Goal: Task Accomplishment & Management: Manage account settings

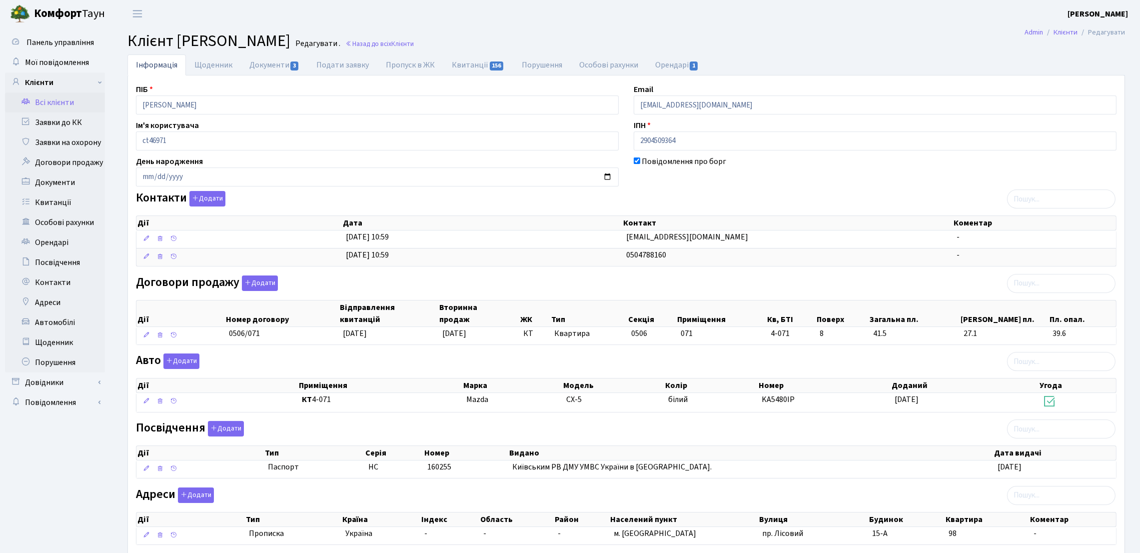
click at [65, 100] on link "Всі клієнти" at bounding box center [55, 102] width 100 height 20
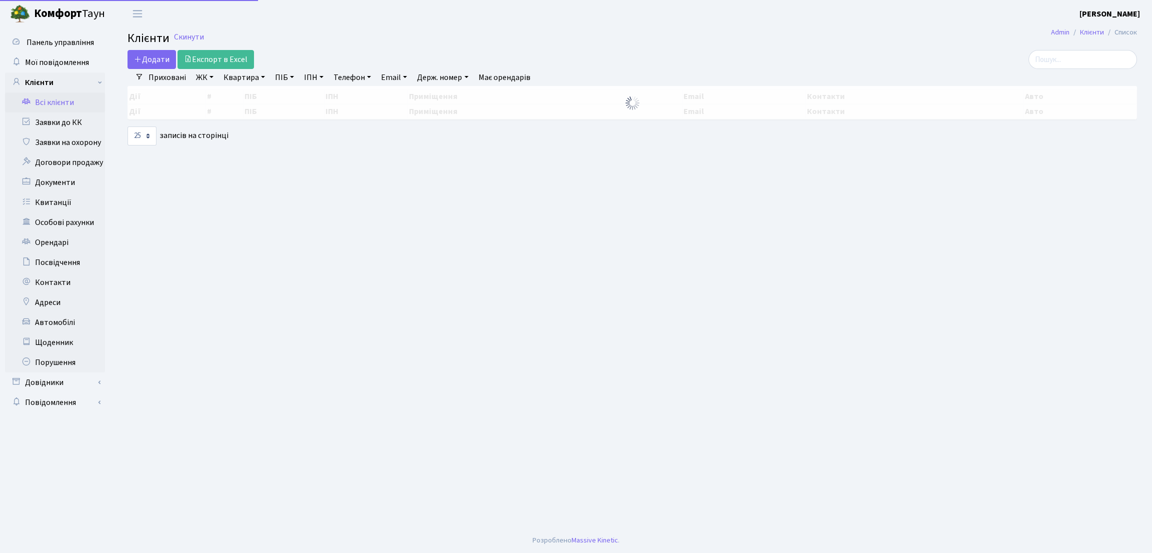
select select "25"
click at [64, 124] on link "Заявки до КК" at bounding box center [55, 122] width 100 height 20
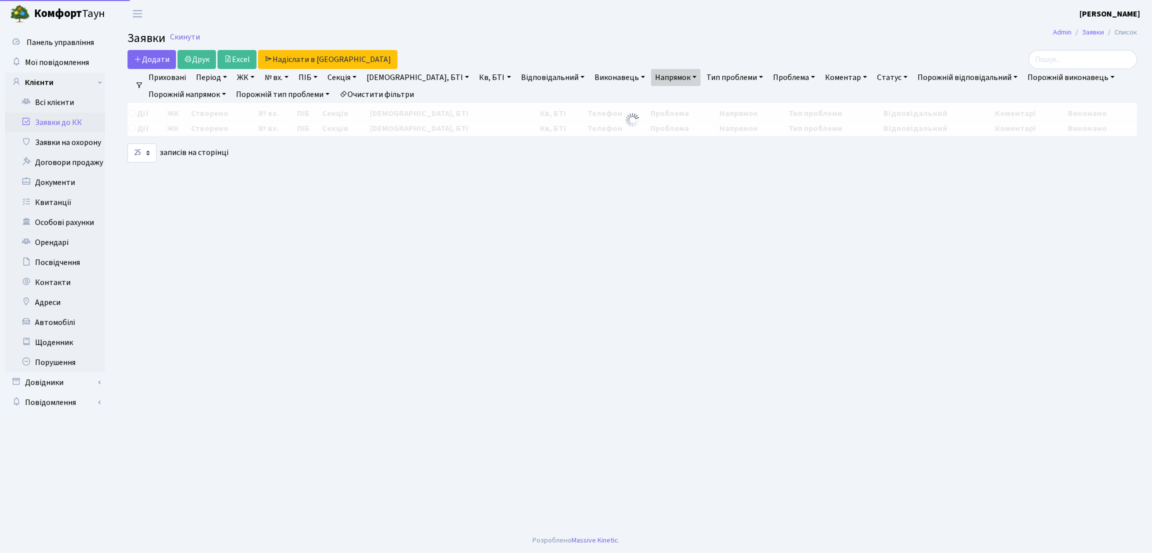
select select "25"
